Goal: Communication & Community: Answer question/provide support

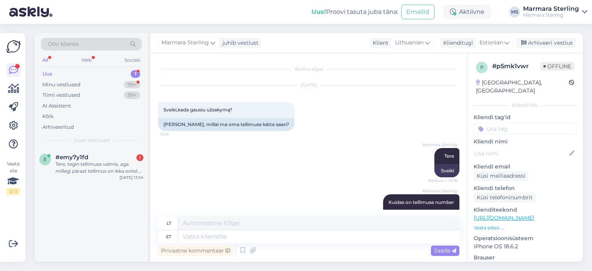
scroll to position [128, 0]
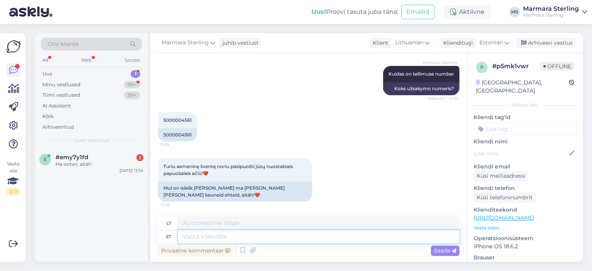
click at [205, 234] on textarea at bounding box center [318, 236] width 281 height 13
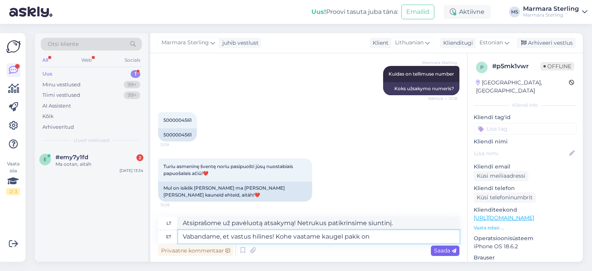
type textarea "Vabandame, et vastus hilines! Kohe vaatame kaugel pakk on"
click at [441, 253] on span "Saada" at bounding box center [445, 250] width 22 height 7
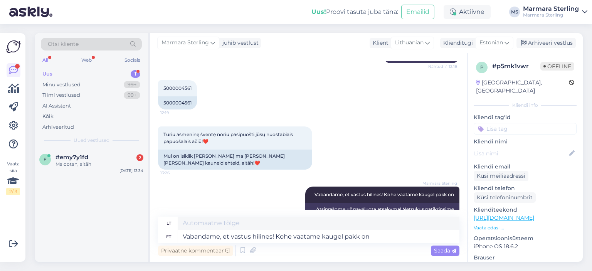
scroll to position [143, 0]
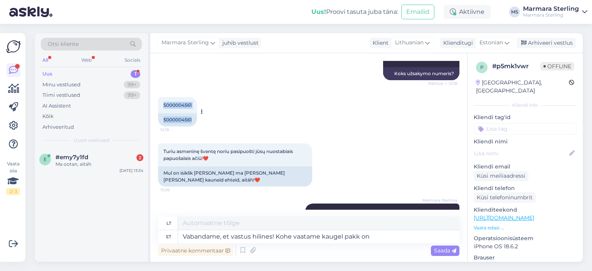
drag, startPoint x: 162, startPoint y: 105, endPoint x: 203, endPoint y: 104, distance: 40.5
click at [197, 103] on div "5000004561 12:19 5000004561" at bounding box center [177, 111] width 39 height 29
copy div "5000004561 12:19 5000004561"
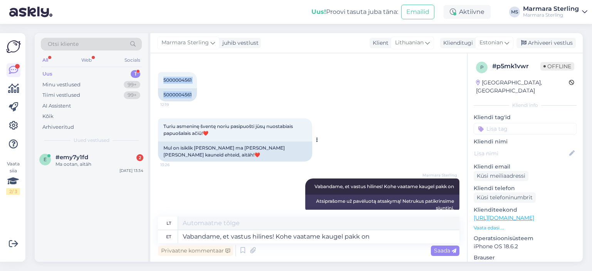
scroll to position [182, 0]
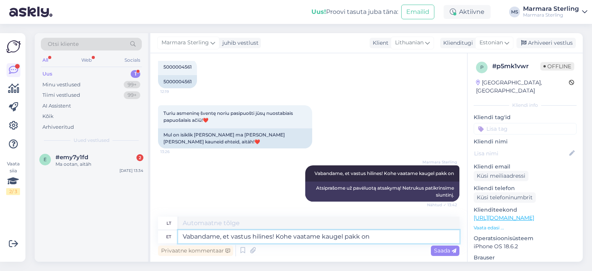
click at [225, 237] on textarea "Vabandame, et vastus hilines! Kohe vaatame kaugel pakk on" at bounding box center [318, 236] width 281 height 13
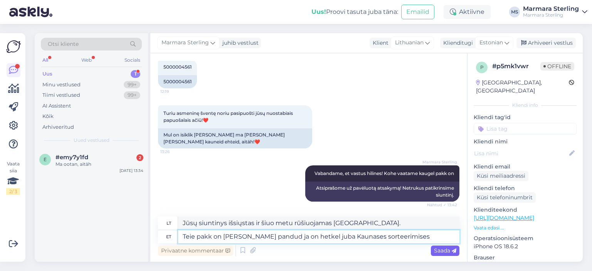
type textarea "Teie pakk on [PERSON_NAME] pandud ja on hetkel juba Kaunases sorteerimises"
click at [448, 251] on span "Saada" at bounding box center [445, 250] width 22 height 7
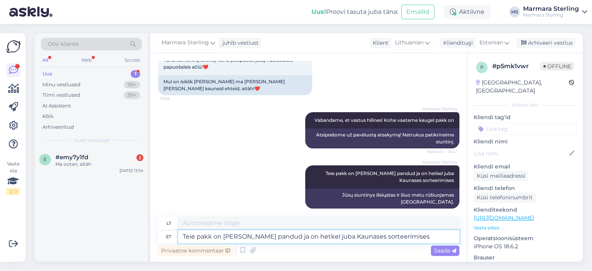
click at [398, 239] on textarea "Teie pakk on [PERSON_NAME] pandud ja on hetkel juba Kaunases sorteerimises" at bounding box center [318, 236] width 281 height 13
type textarea "Pakk jõuab Teieni [PERSON_NAME] õhtul või homme"
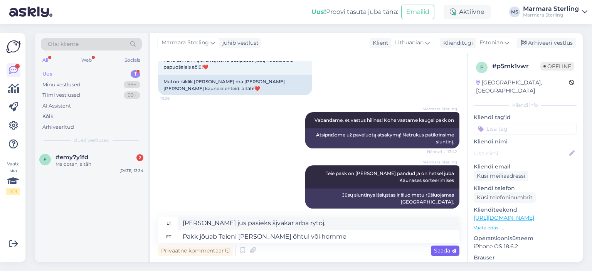
click at [457, 251] on div "Saada" at bounding box center [445, 251] width 29 height 10
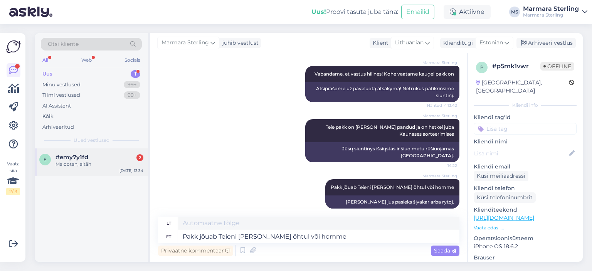
click at [130, 166] on div "Ma ootan, aitäh" at bounding box center [99, 164] width 88 height 7
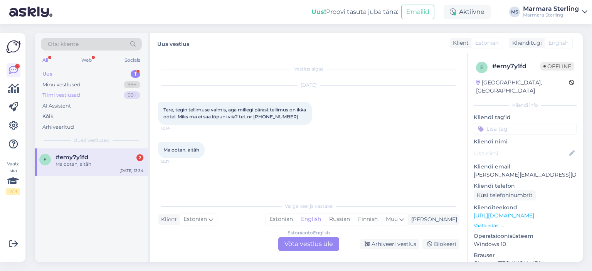
click at [99, 91] on div "Tiimi vestlused 99+" at bounding box center [91, 95] width 101 height 11
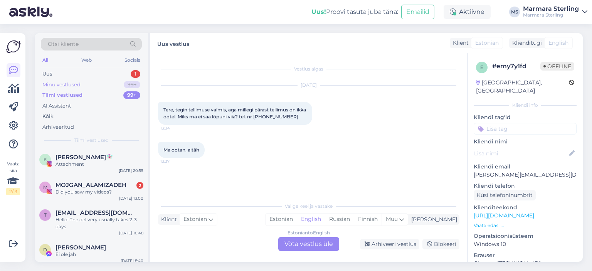
click at [102, 87] on div "Minu vestlused 99+" at bounding box center [91, 84] width 101 height 11
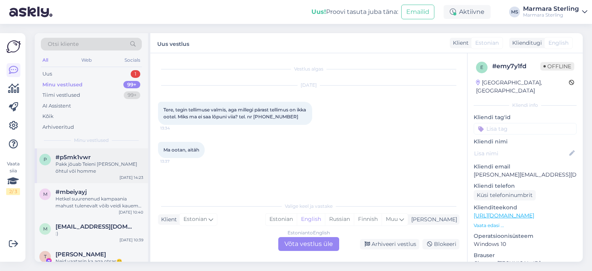
click at [83, 175] on div "p #p5mk1vwr Pakk jõuab Teieni [PERSON_NAME] õhtul või homme [DATE] 14:23" at bounding box center [91, 165] width 113 height 35
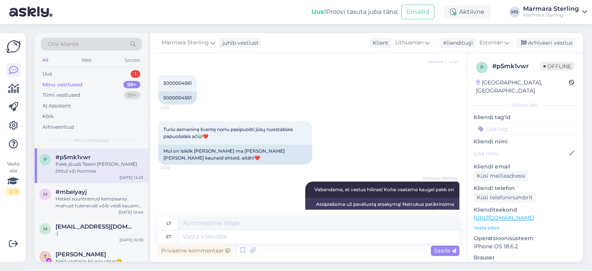
scroll to position [281, 0]
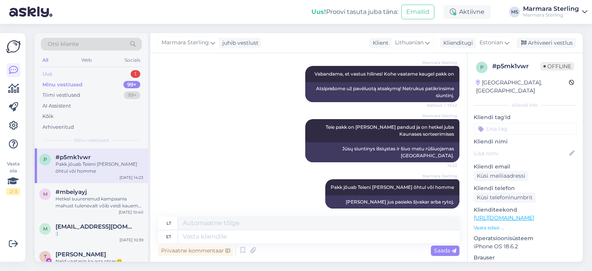
click at [123, 73] on div "Uus 1" at bounding box center [91, 74] width 101 height 11
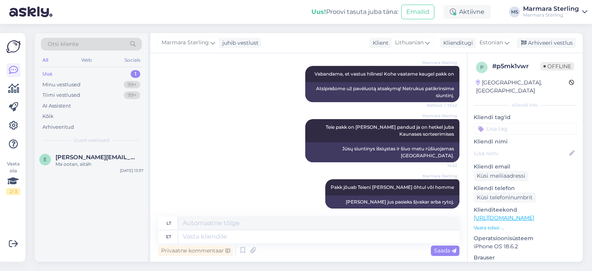
click at [98, 177] on div "e [PERSON_NAME][EMAIL_ADDRESS][DOMAIN_NAME] Ma ootan, aitäh [DATE] 13:37" at bounding box center [91, 204] width 113 height 113
click at [99, 170] on div "e [PERSON_NAME][EMAIL_ADDRESS][DOMAIN_NAME] Ma ootan, aitäh [DATE] 13:37" at bounding box center [91, 162] width 113 height 28
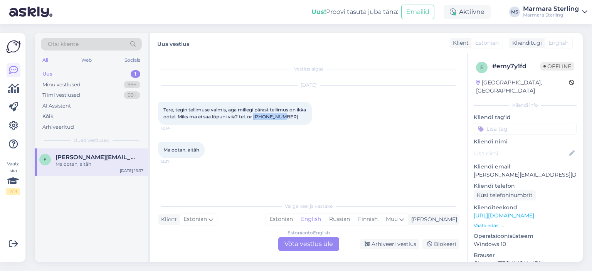
drag, startPoint x: 267, startPoint y: 114, endPoint x: 297, endPoint y: 113, distance: 30.1
click at [297, 113] on div "Tere, tegin tellimuse valmis, aga millegi pärast tellimus on ikka ootel. Miks m…" at bounding box center [235, 113] width 154 height 23
copy span "2000027903"
click at [296, 241] on div "Estonian to English Võta vestlus üle" at bounding box center [308, 244] width 61 height 14
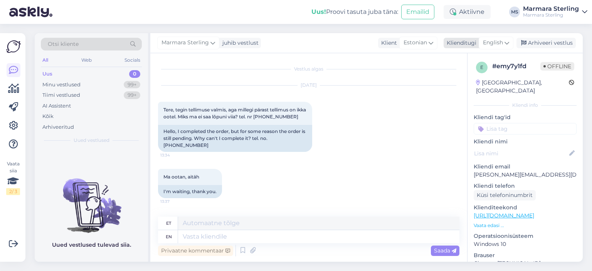
click at [492, 40] on span "English" at bounding box center [493, 43] width 20 height 8
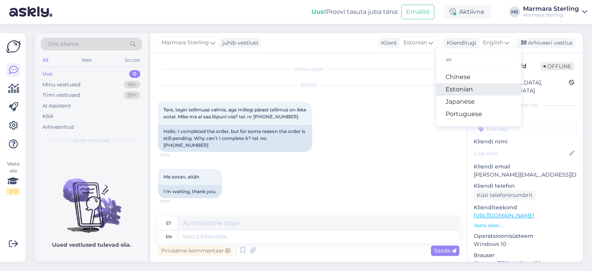
click at [483, 93] on link "Estonian" at bounding box center [478, 89] width 85 height 12
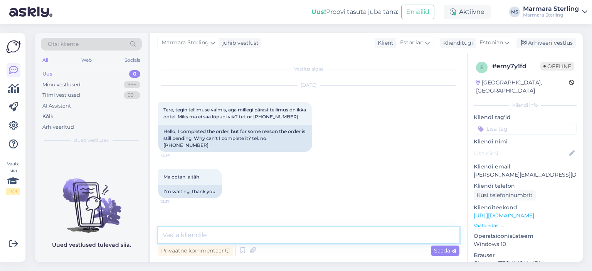
drag, startPoint x: 233, startPoint y: 231, endPoint x: 224, endPoint y: 234, distance: 9.6
click at [231, 234] on textarea at bounding box center [308, 235] width 301 height 16
type textarea "Tere"
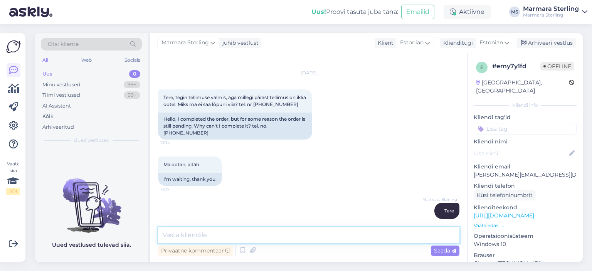
click at [237, 229] on textarea at bounding box center [308, 235] width 301 height 16
type textarea "Makse ei ole tõepoolest millegipärast läbi läinud"
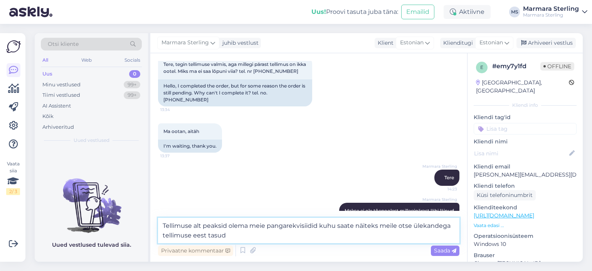
type textarea "Tellimuse alt peaksid olema meie pangarekvisiidid kuhu saate näiteks meile otse…"
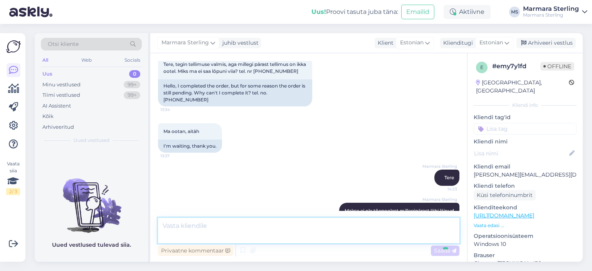
scroll to position [86, 0]
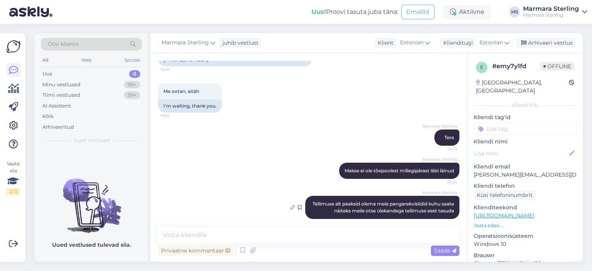
click at [290, 205] on icon at bounding box center [292, 207] width 5 height 5
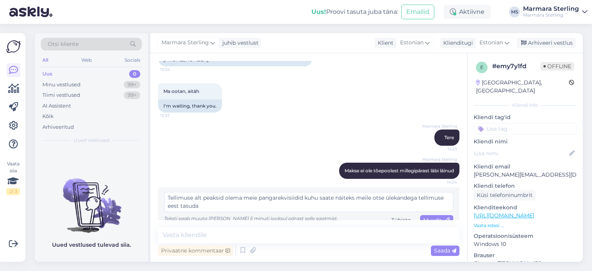
scroll to position [88, 0]
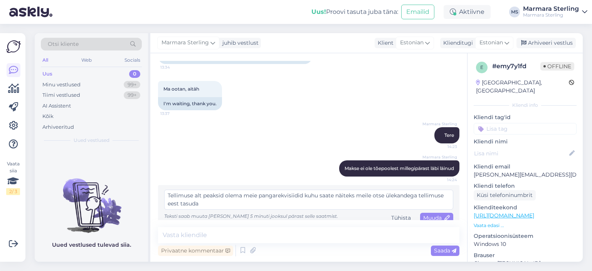
click at [204, 190] on textarea "Tellimuse alt peaksid olema meie pangarekvisiidid kuhu saate näiteks meile otse…" at bounding box center [308, 200] width 289 height 20
click at [419, 190] on textarea "Tellimuse all peaksid olema meie pangarekvisiidid kuhu saate näiteks meile otse…" at bounding box center [308, 200] width 289 height 20
click at [284, 200] on textarea "Tellimuse all peaksid olema meie pangarekvisiidid kuhu saate näiteks meile otse…" at bounding box center [308, 200] width 289 height 20
type textarea "Tellimuse all peaksid olema meie pangarekvisiidid kuhu saate näiteks meile otse…"
click at [427, 214] on span "Muuda" at bounding box center [436, 217] width 27 height 7
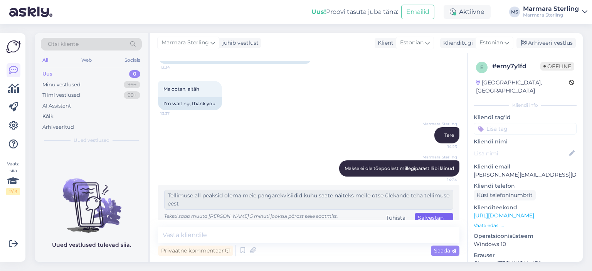
scroll to position [86, 0]
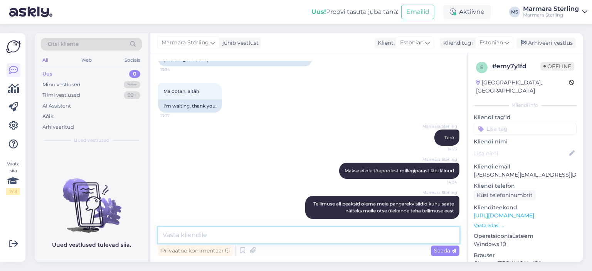
click at [338, 228] on textarea at bounding box center [308, 235] width 301 height 16
type textarea "Kas on teil need nähtavad? :)"
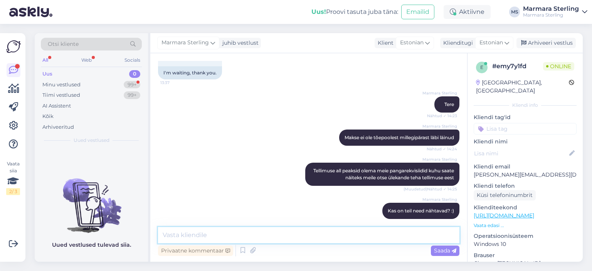
scroll to position [152, 0]
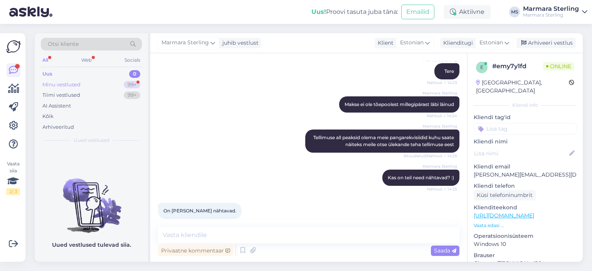
click at [121, 83] on div "Minu vestlused 99+" at bounding box center [91, 84] width 101 height 11
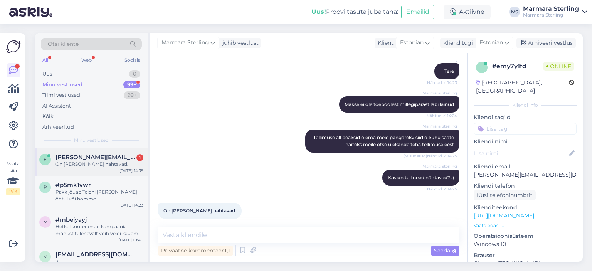
click at [119, 155] on span "[PERSON_NAME][EMAIL_ADDRESS][DOMAIN_NAME]" at bounding box center [95, 157] width 80 height 7
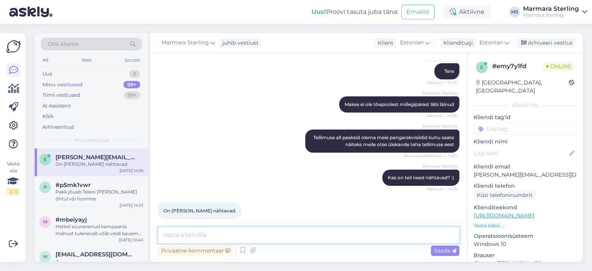
click at [238, 237] on textarea at bounding box center [308, 235] width 301 height 16
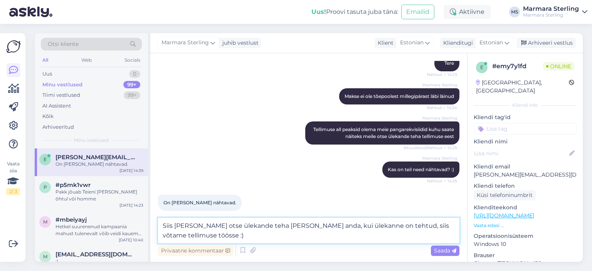
scroll to position [161, 0]
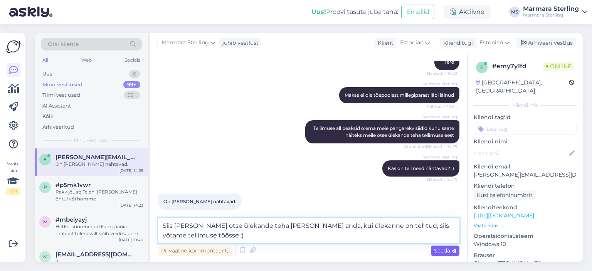
type textarea "Siis [PERSON_NAME] otse ülekande teha [PERSON_NAME] anda, kui ülekanne on tehtu…"
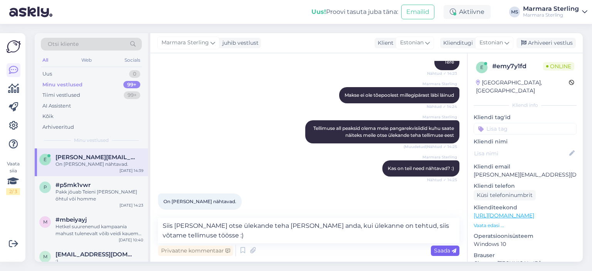
click at [444, 250] on span "Saada" at bounding box center [445, 250] width 22 height 7
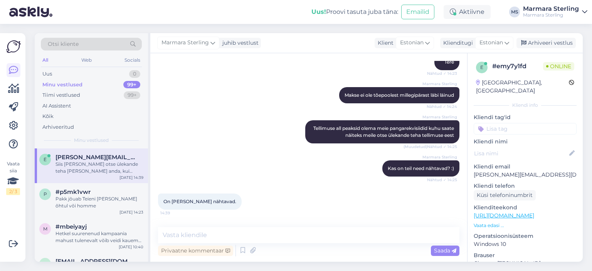
scroll to position [192, 0]
